Goal: Task Accomplishment & Management: Complete application form

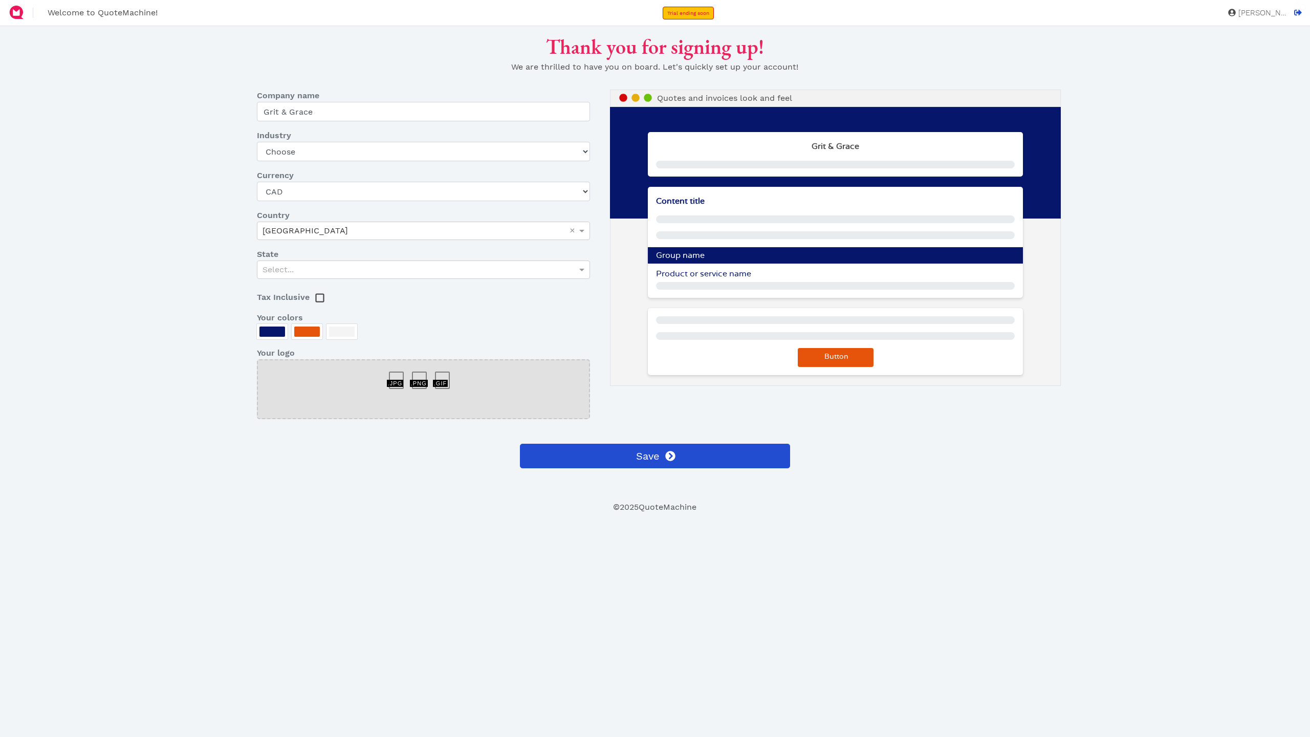
select select "CAD"
click at [348, 150] on select "Choose Art gallery Bike Books Construction (Not retail) Electronics Events Food…" at bounding box center [423, 151] width 333 height 19
select select "sport"
click at [257, 142] on select "Choose Art gallery Bike Books Construction (Not retail) Electronics Events Food…" at bounding box center [423, 151] width 333 height 19
click at [358, 267] on div "Select..." at bounding box center [423, 269] width 332 height 17
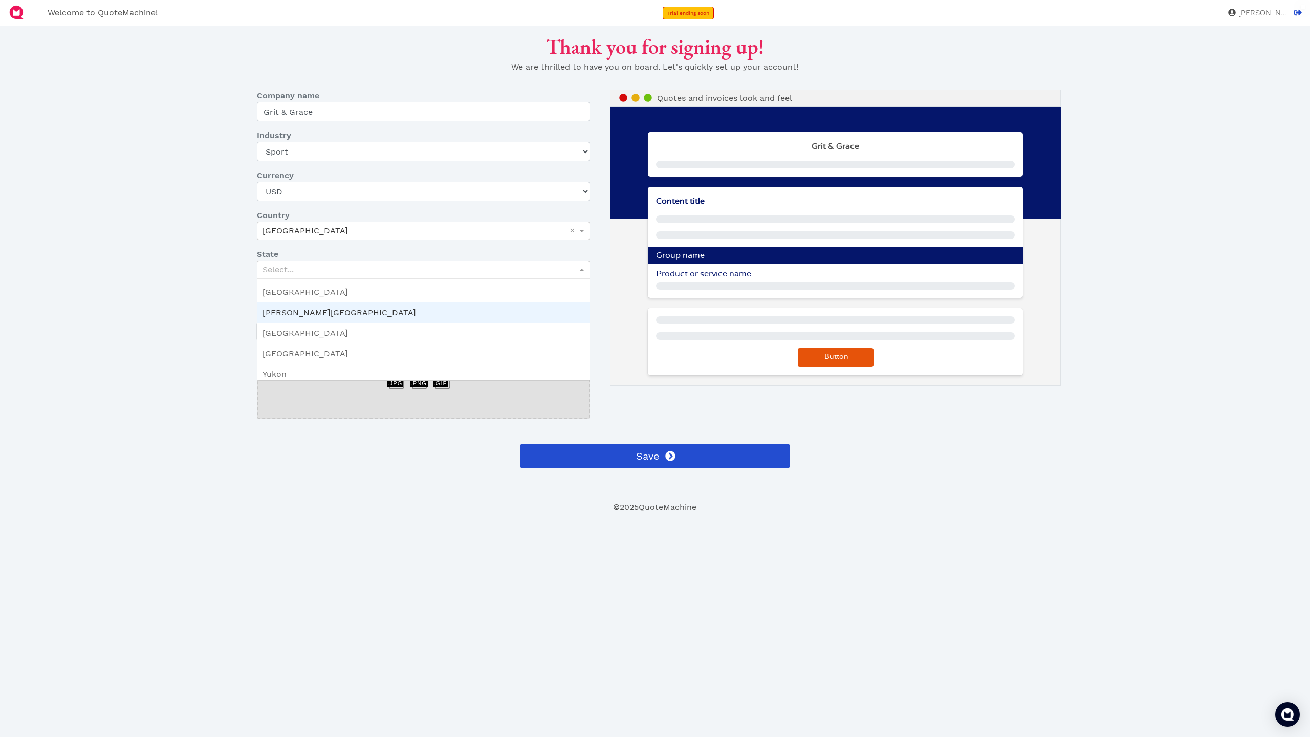
scroll to position [173, 0]
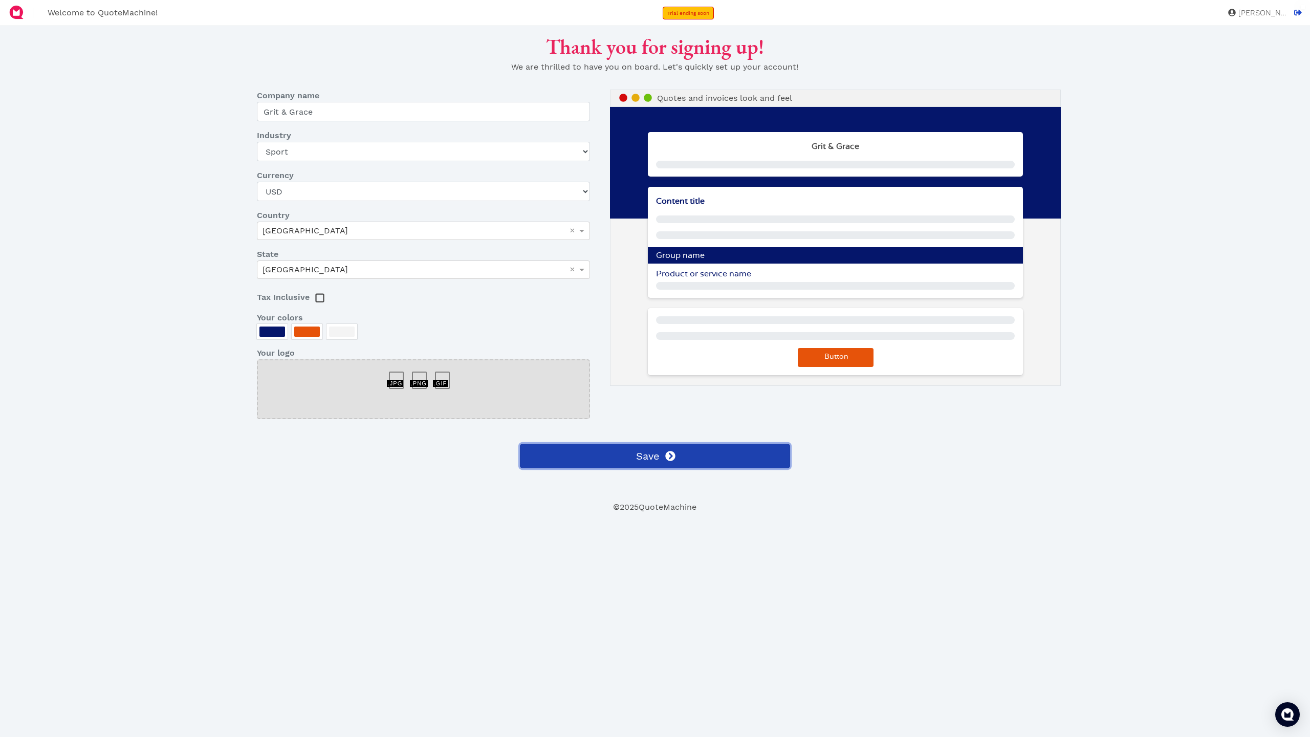
click at [637, 451] on span "Save" at bounding box center [646, 455] width 25 height 15
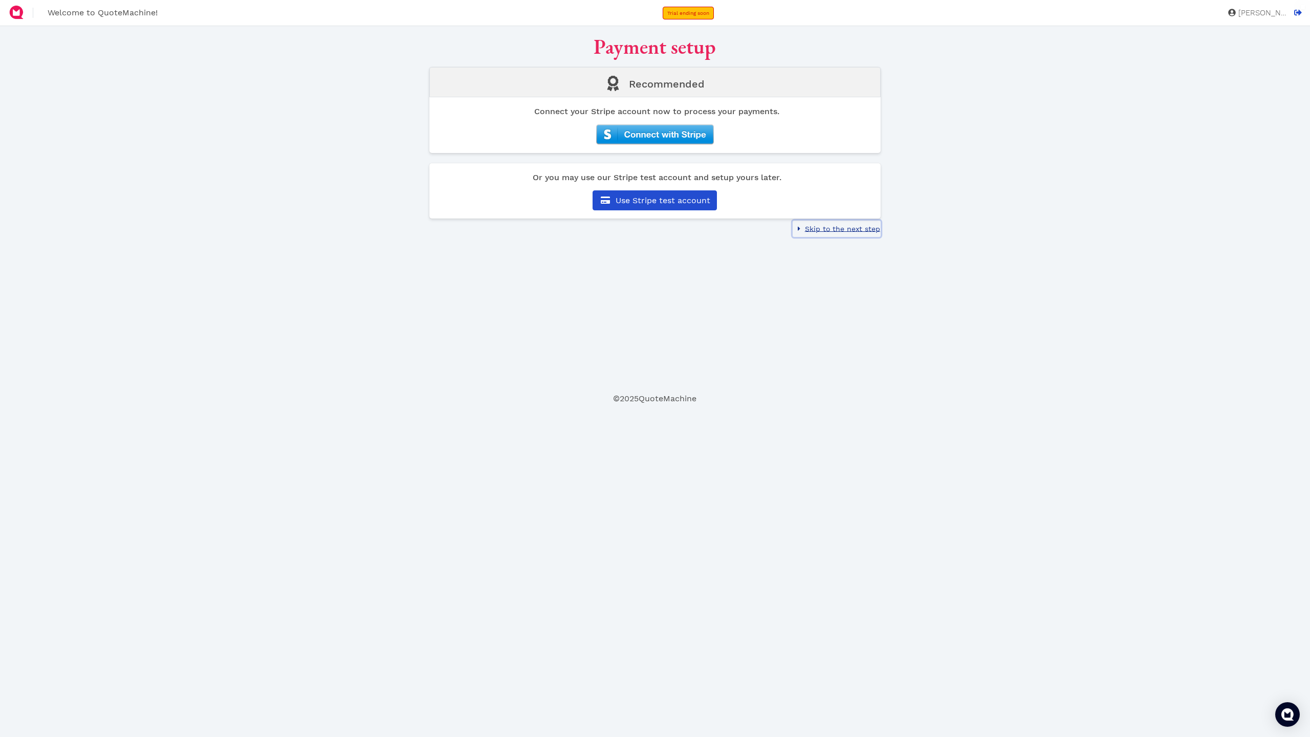
click at [858, 229] on span "Skip to the next step" at bounding box center [841, 229] width 77 height 8
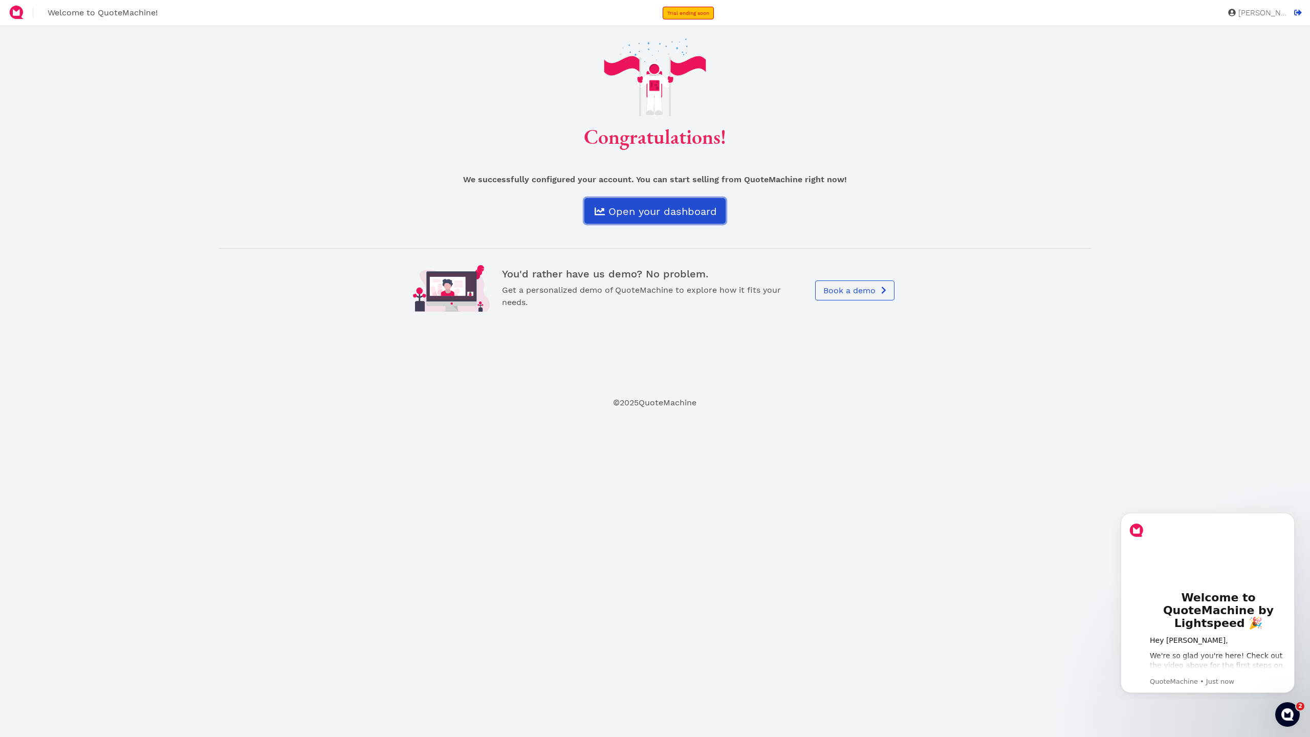
click at [644, 202] on link "Open your dashboard" at bounding box center [654, 211] width 141 height 26
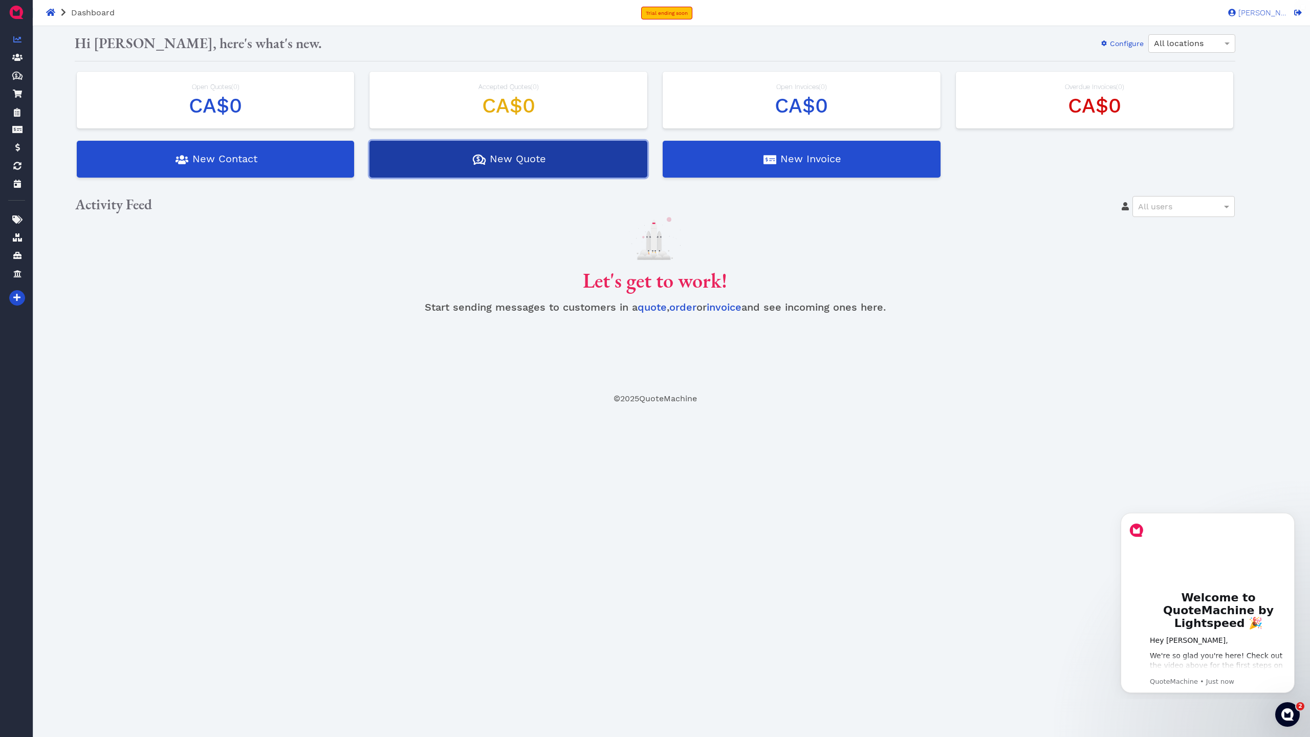
click at [529, 170] on button "Quotes Created with Sketch. $ New Quote" at bounding box center [508, 159] width 278 height 37
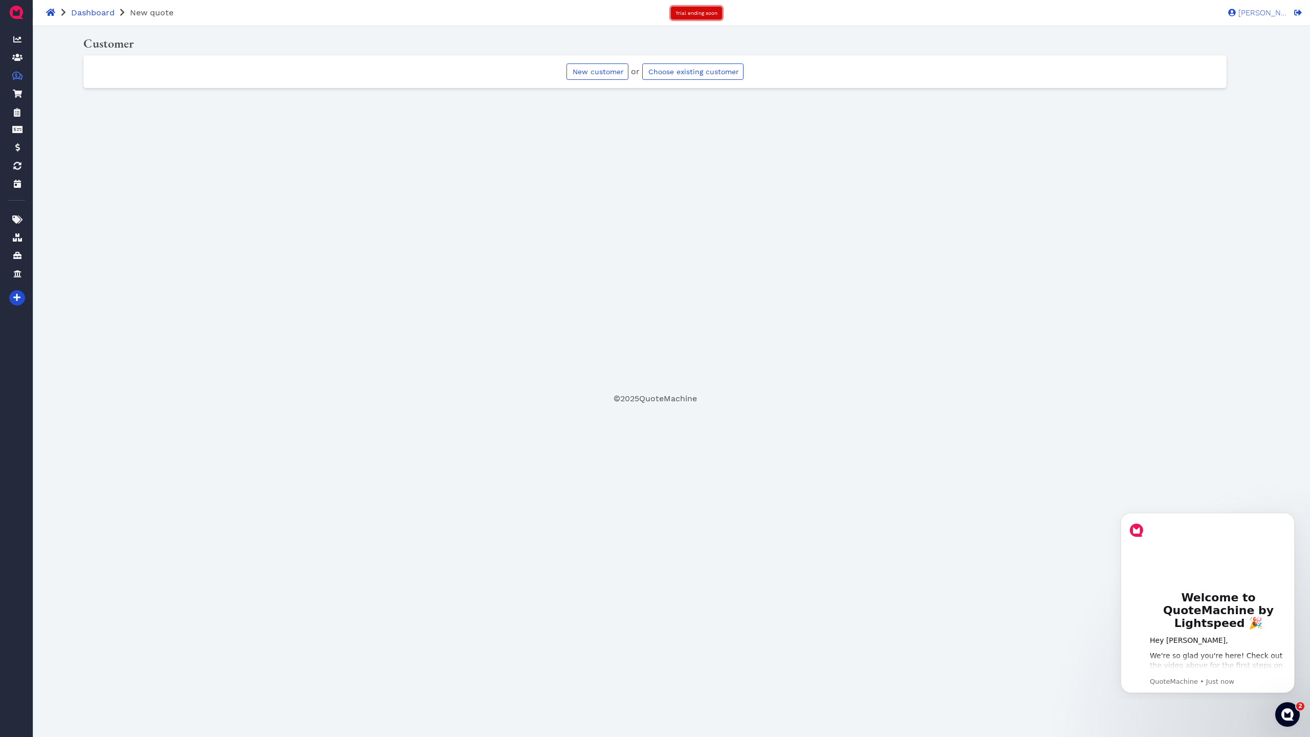
click at [716, 15] on span "Trial ending soon" at bounding box center [696, 13] width 42 height 6
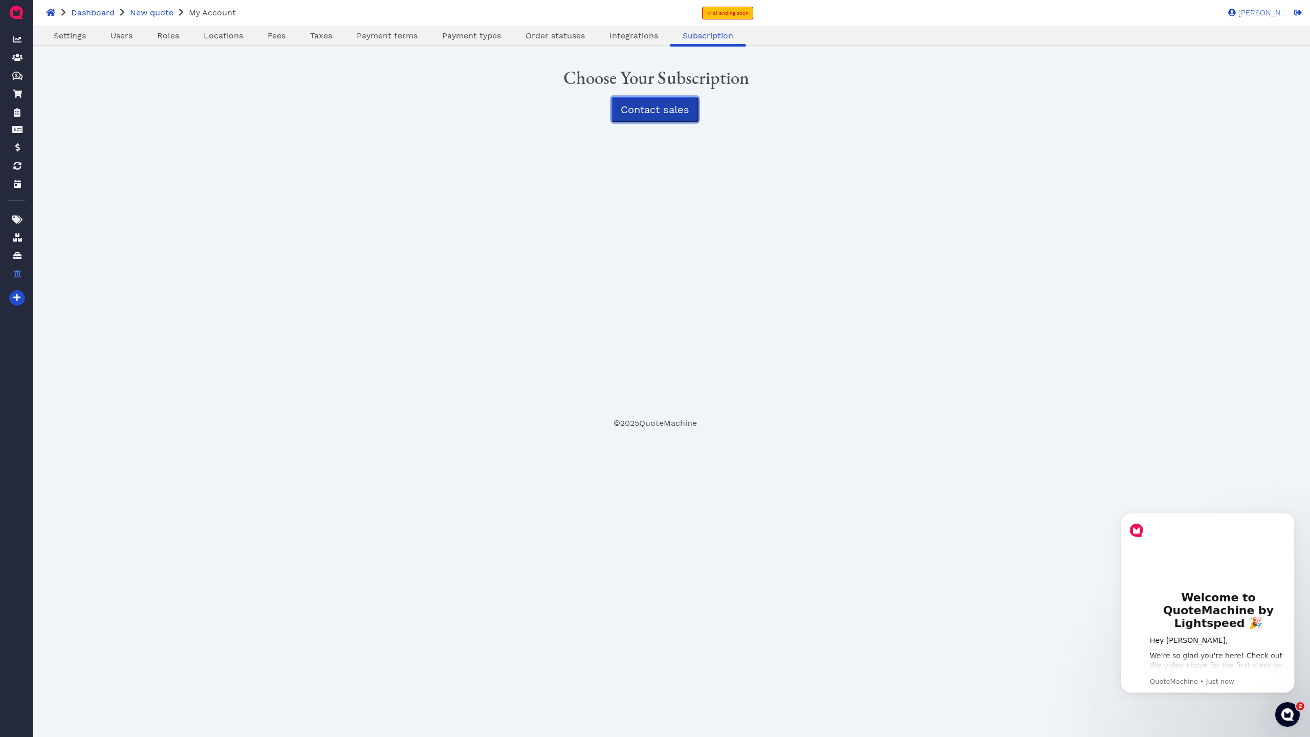
click at [662, 106] on span "Contact sales" at bounding box center [655, 109] width 69 height 12
